Goal: Transaction & Acquisition: Purchase product/service

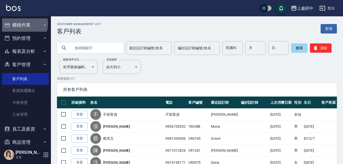
click at [24, 23] on button "櫃檯作業" at bounding box center [25, 24] width 47 height 13
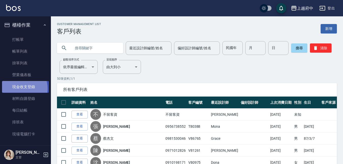
click at [19, 88] on link "現金收支登錄" at bounding box center [25, 87] width 47 height 12
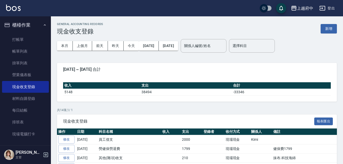
click at [333, 21] on div "GENERAL ACCOUNTING RECORDS 現金收支登錄 新增 本月 上個月 前天 昨天 今天 2025/10/01 2025/10/07 關係人編…" at bounding box center [197, 149] width 292 height 266
click at [332, 27] on button "新增" at bounding box center [329, 28] width 16 height 9
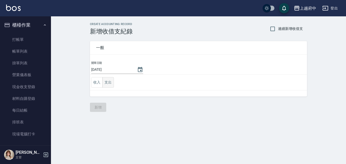
click at [105, 82] on button "支出" at bounding box center [107, 82] width 11 height 10
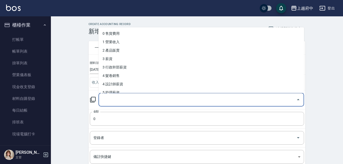
click at [119, 99] on input "科目" at bounding box center [198, 99] width 194 height 9
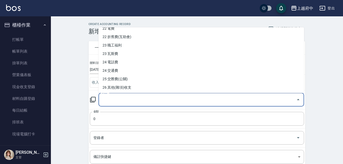
scroll to position [258, 0]
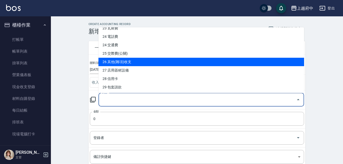
click at [127, 62] on li "26 其他(雜項)收支" at bounding box center [202, 62] width 206 height 8
type input "26 其他(雜項)收支"
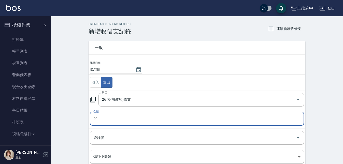
type input "20"
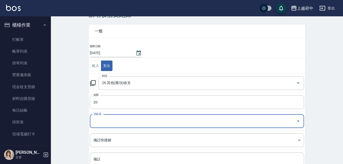
scroll to position [25, 0]
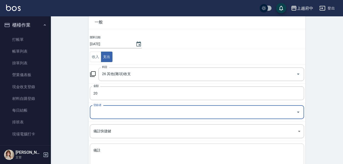
click at [102, 145] on div "x 備註" at bounding box center [197, 156] width 214 height 26
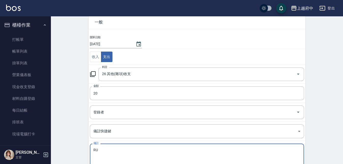
type textarea "R"
click at [104, 149] on textarea "洗髮本價目表" at bounding box center [196, 155] width 207 height 17
type textarea "護髮價目表"
drag, startPoint x: 114, startPoint y: 146, endPoint x: 170, endPoint y: 161, distance: 58.6
click at [114, 146] on div "護髮價目表 x 備註" at bounding box center [197, 156] width 214 height 26
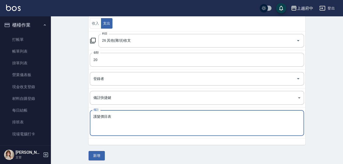
scroll to position [61, 0]
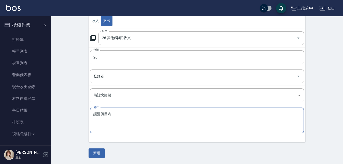
click at [155, 121] on textarea "護髮價目表" at bounding box center [196, 120] width 207 height 17
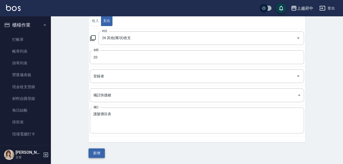
click at [98, 151] on button "新增" at bounding box center [97, 152] width 16 height 9
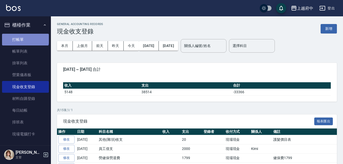
click at [25, 37] on link "打帳單" at bounding box center [25, 40] width 47 height 12
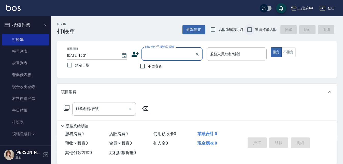
click at [250, 28] on input "連續打單結帳" at bounding box center [250, 29] width 11 height 11
checkbox input "true"
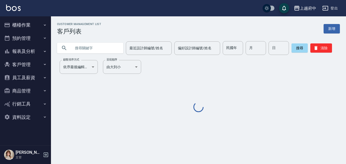
click at [87, 48] on input "text" at bounding box center [95, 48] width 48 height 14
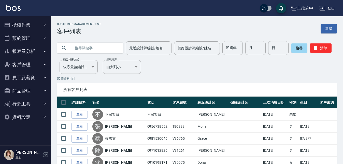
paste input "張筱琪"
type input "張筱琪"
click at [293, 50] on button "搜尋" at bounding box center [299, 47] width 16 height 9
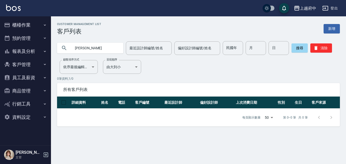
click at [91, 52] on input "張筱琪" at bounding box center [95, 48] width 48 height 14
drag, startPoint x: 112, startPoint y: 48, endPoint x: 47, endPoint y: 46, distance: 65.5
click at [47, 46] on div "上越府中 登出 櫃檯作業 打帳單 帳單列表 掛單列表 營業儀表板 現金收支登錄 材料自購登錄 每日結帳 排班表 現場電腦打卡 預約管理 預約管理 單日預約紀錄…" at bounding box center [173, 82] width 346 height 164
click at [314, 47] on icon "button" at bounding box center [315, 48] width 3 height 4
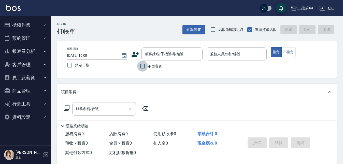
click at [143, 67] on input "不留客資" at bounding box center [142, 66] width 11 height 11
checkbox input "true"
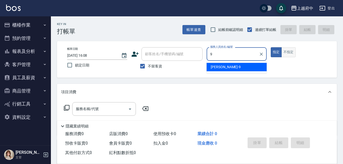
type input "David-9"
type button "true"
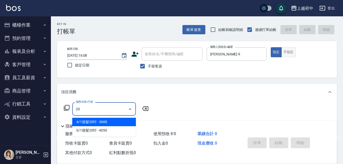
type input "2"
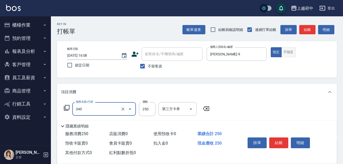
type input "剪髮(340)"
type input "500"
click at [229, 110] on div "服務名稱/代號 剪髮(340) 服務名稱/代號 價格 500 價格 第三方卡券 第三方卡券" at bounding box center [197, 117] width 280 height 35
click at [277, 139] on button "結帳" at bounding box center [278, 142] width 19 height 11
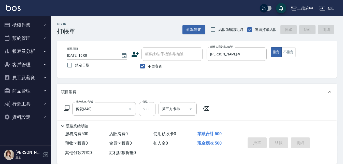
type input "2025/10/07 16:09"
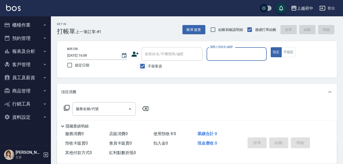
click at [147, 61] on input "不留客資" at bounding box center [142, 66] width 11 height 11
checkbox input "false"
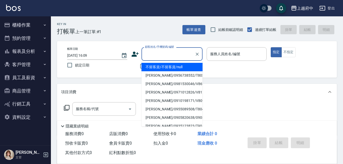
click at [155, 51] on div "顧客姓名/手機號碼/編號 顧客姓名/手機號碼/編號" at bounding box center [172, 53] width 61 height 13
type input "ㄒ"
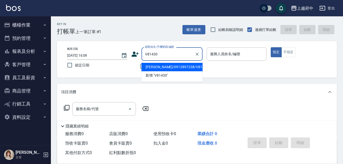
click at [172, 66] on li "邱茂森/0912897238/V81430" at bounding box center [172, 67] width 61 height 8
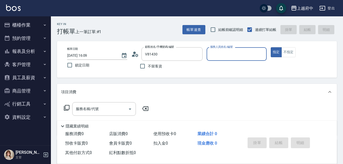
type input "邱茂森/0912897238/V81430"
type input "黎黎-3"
click at [271, 47] on button "指定" at bounding box center [276, 52] width 11 height 10
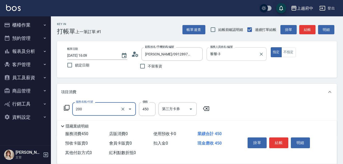
type input "有機洗髮(200)"
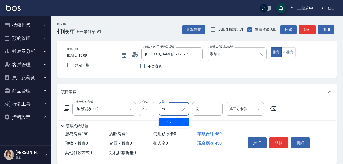
type input "邱子芹-26"
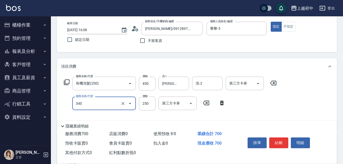
type input "剪髮(340)"
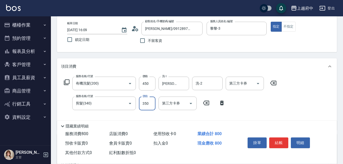
type input "350"
click at [264, 105] on div "服務名稱/代號 有機洗髮(200) 服務名稱/代號 價格 450 價格 洗-1 邱子芹-26 洗-1 洗-2 洗-2 第三方卡券 第三方卡券 服務名稱/代號 …" at bounding box center [170, 100] width 219 height 49
click at [274, 138] on button "結帳" at bounding box center [278, 142] width 19 height 11
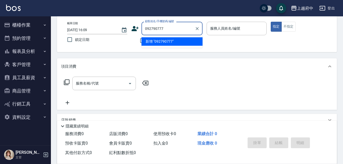
type input "0927907773"
click at [196, 32] on button "Clear" at bounding box center [197, 28] width 7 height 7
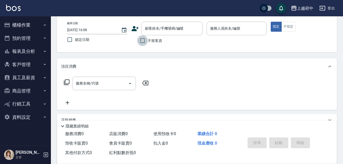
click at [142, 40] on input "不留客資" at bounding box center [142, 40] width 11 height 11
checkbox input "true"
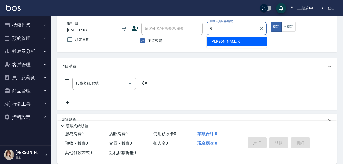
type input "David-9"
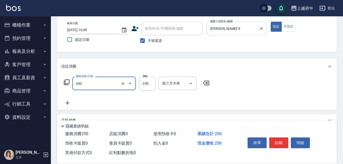
type input "剪髮(340)"
type input "500"
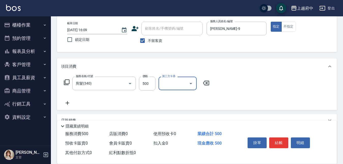
click at [242, 96] on div "服務名稱/代號 剪髮(340) 服務名稱/代號 價格 500 價格 第三方卡券 第三方卡券" at bounding box center [197, 91] width 280 height 35
click at [280, 142] on button "結帳" at bounding box center [278, 142] width 19 height 11
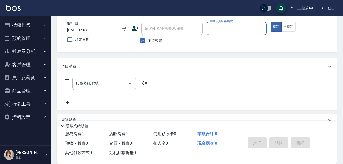
click at [144, 39] on input "不留客資" at bounding box center [142, 40] width 11 height 11
checkbox input "false"
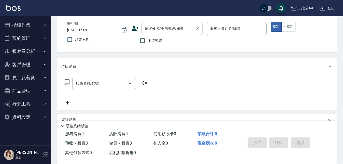
click at [162, 31] on input "顧客姓名/手機號碼/編號" at bounding box center [168, 28] width 49 height 9
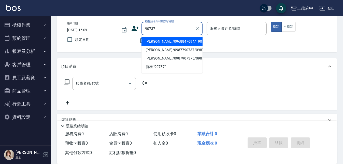
click at [158, 44] on li "陳泰宇/0968847694/T90737" at bounding box center [172, 41] width 61 height 8
type input "陳泰宇/0968847694/T90737"
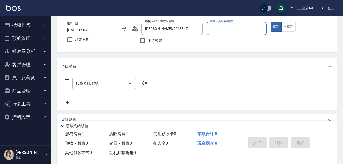
type input "8"
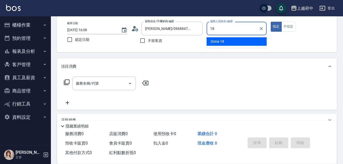
type input "Dona-18"
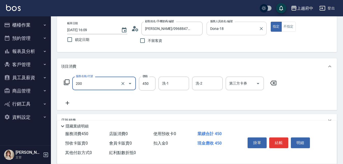
type input "有機洗髮(200)"
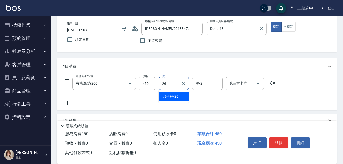
type input "邱子芹-26"
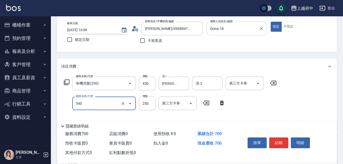
type input "剪髮(340)"
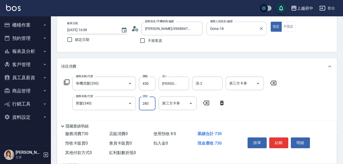
type input "280"
type input "升級滋養護髮(203)"
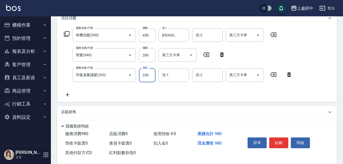
scroll to position [76, 0]
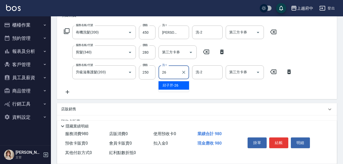
type input "邱子芹-26"
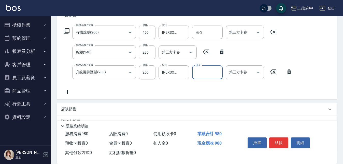
click at [188, 96] on div "服務名稱/代號 有機洗髮(200) 服務名稱/代號 價格 450 價格 洗-1 邱子芹-26 洗-1 洗-2 洗-2 第三方卡券 第三方卡券 服務名稱/代號 …" at bounding box center [197, 60] width 280 height 75
click at [279, 137] on button "結帳" at bounding box center [278, 142] width 19 height 11
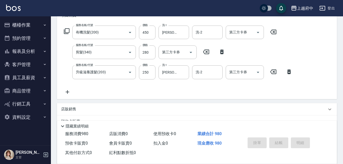
type input "2025/10/07 16:10"
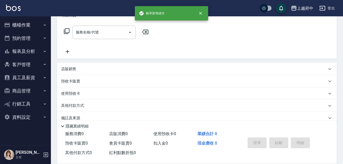
scroll to position [0, 0]
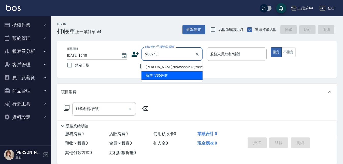
click at [165, 65] on li "蔡健成/0939999673/V86948" at bounding box center [172, 67] width 61 height 8
type input "蔡健成/0939999673/V86948"
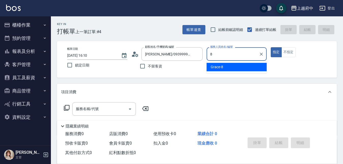
type input "Grace-8"
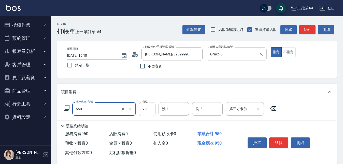
type input "SPA精油洗髮(650)"
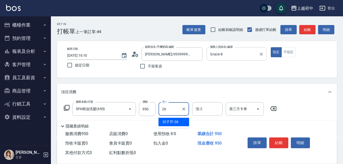
type input "邱子芹-26"
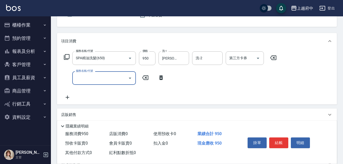
scroll to position [51, 0]
type input "剪髮(340)"
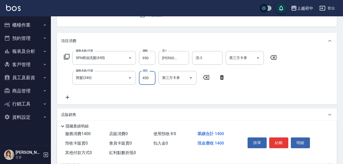
type input "450"
click at [221, 96] on div "服務名稱/代號 SPA精油洗髮(650) 服務名稱/代號 價格 950 價格 洗-1 邱子芹-26 洗-1 洗-2 洗-2 第三方卡券 第三方卡券 服務名稱/…" at bounding box center [170, 75] width 219 height 49
click at [276, 143] on button "結帳" at bounding box center [278, 142] width 19 height 11
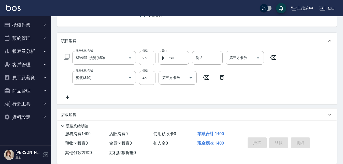
type input "2025/10/07 16:11"
